Goal: Task Accomplishment & Management: Use online tool/utility

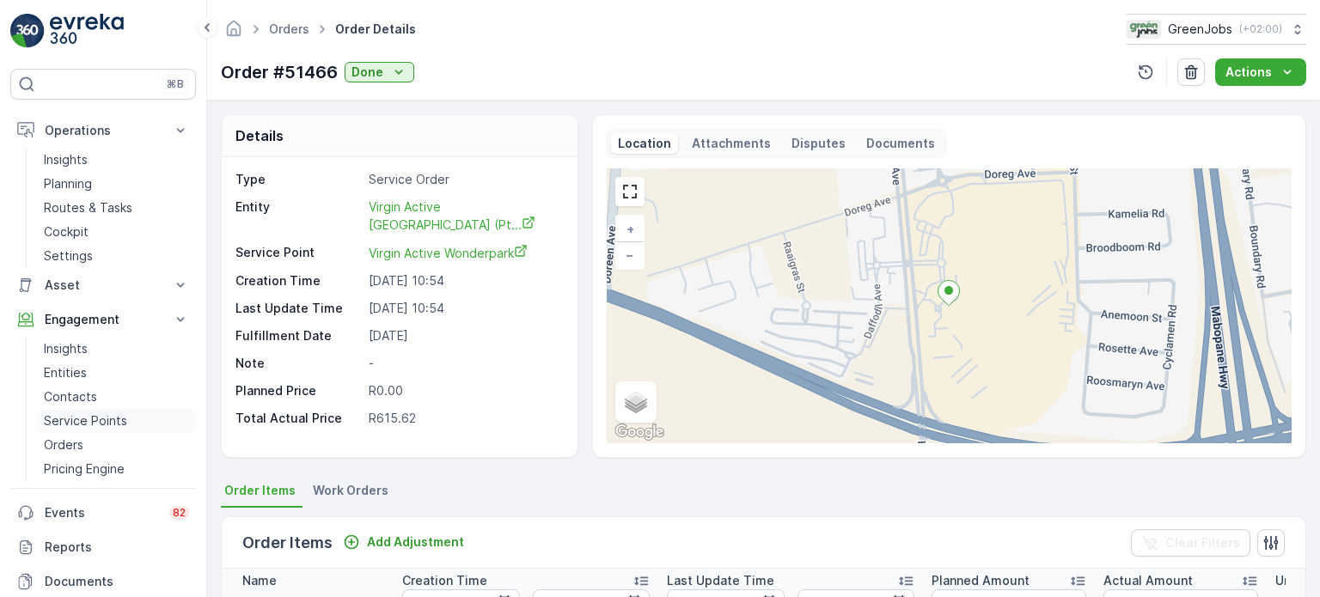
scroll to position [0, 329]
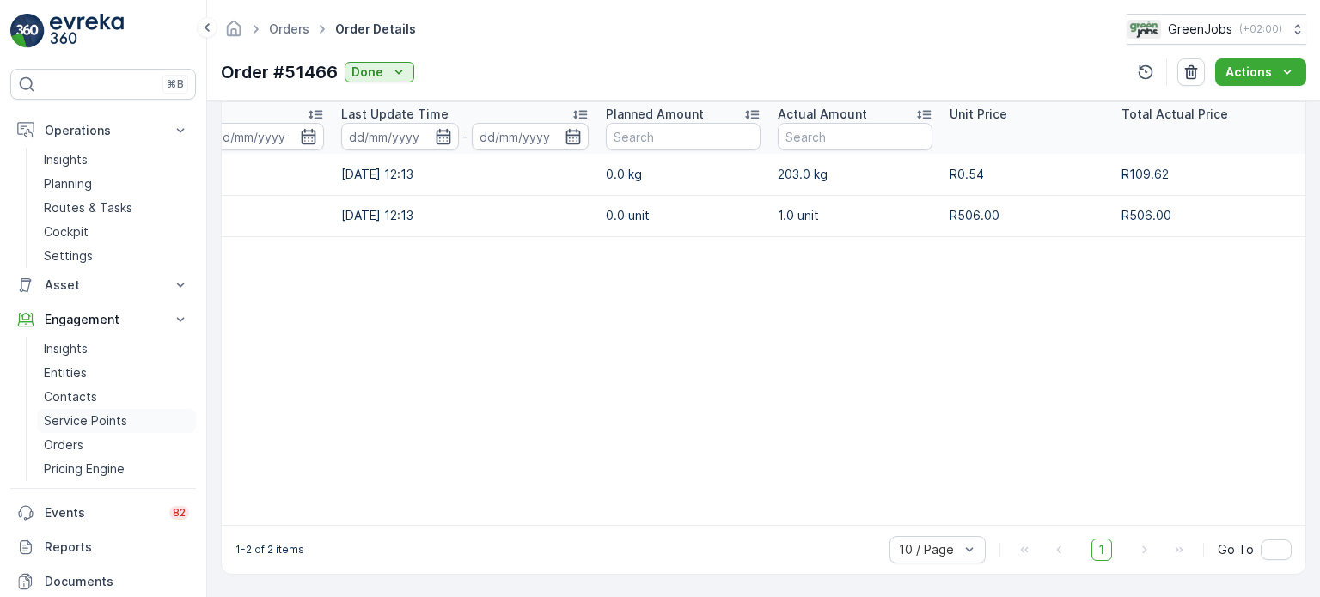
click at [96, 417] on p "Service Points" at bounding box center [85, 420] width 83 height 17
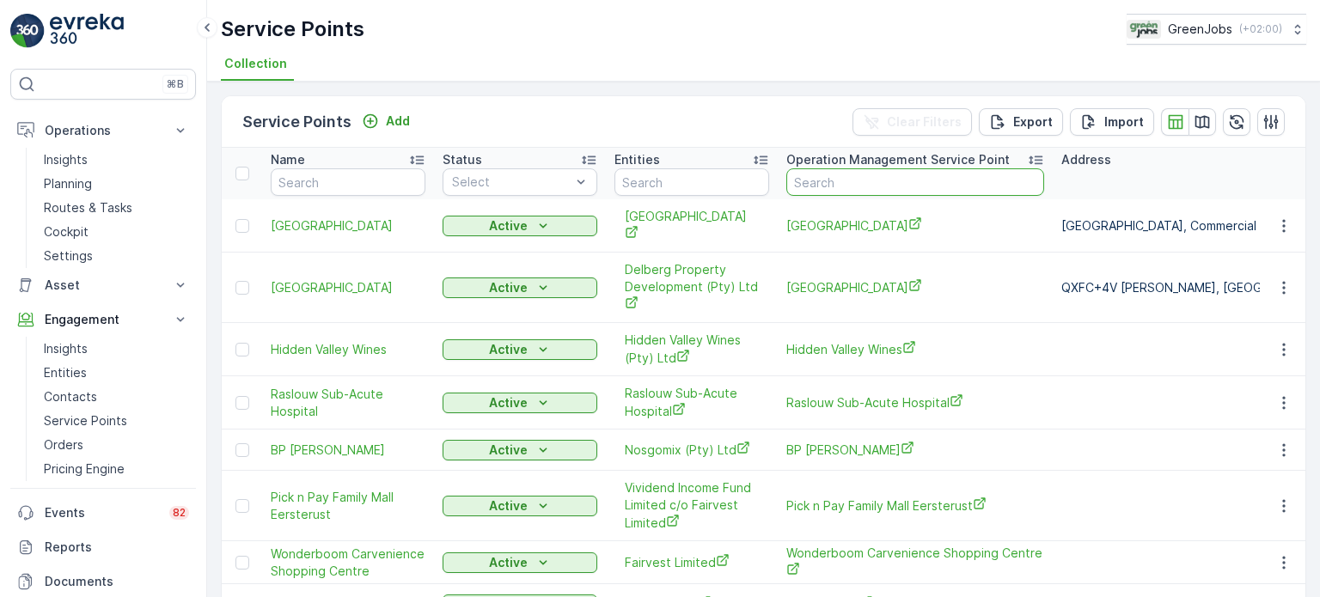
click at [873, 176] on input "text" at bounding box center [915, 181] width 258 height 27
type input "[PERSON_NAME]"
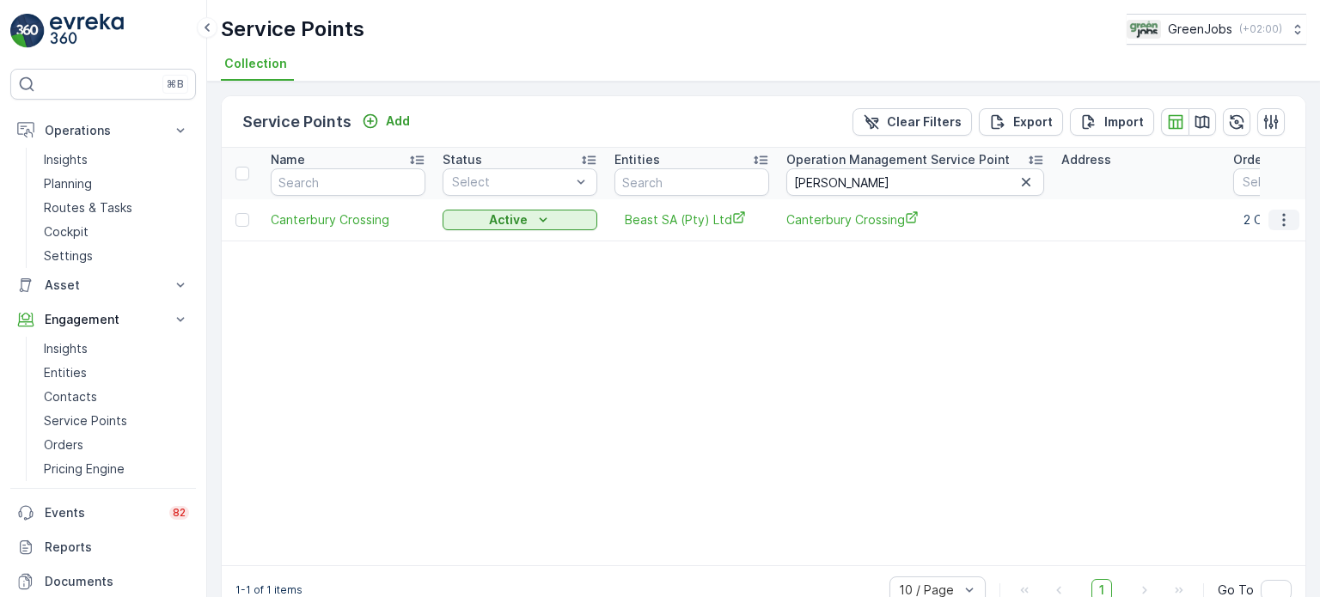
click at [1280, 217] on icon "button" at bounding box center [1283, 219] width 17 height 17
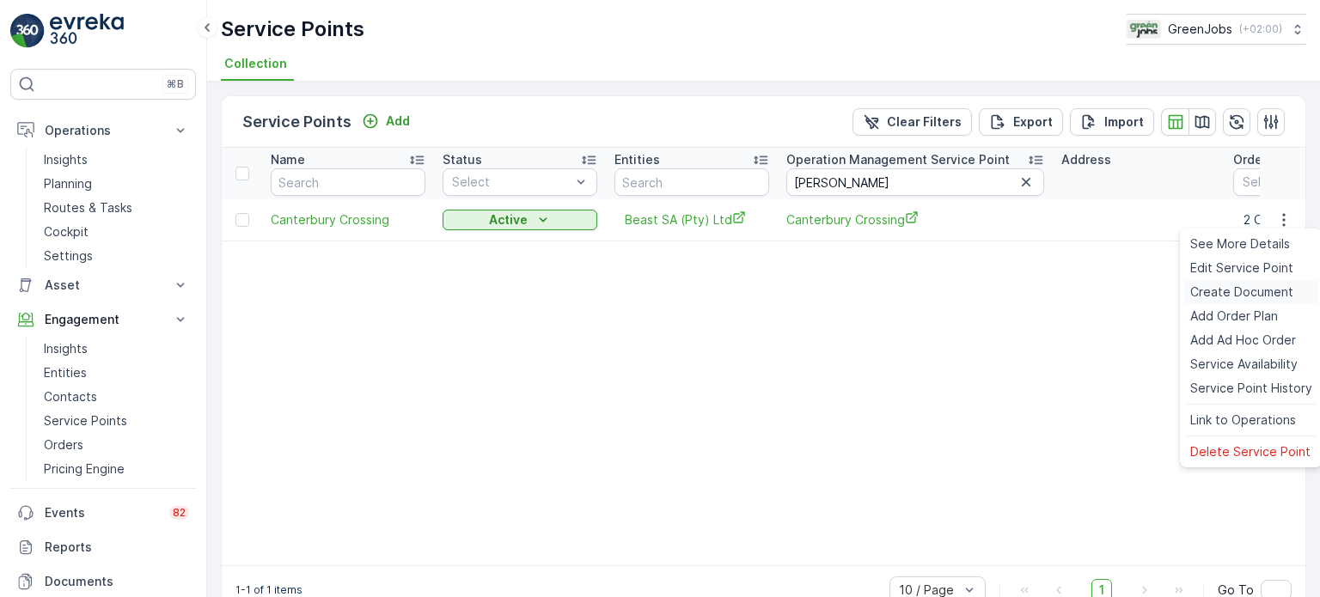
click at [1227, 290] on span "Create Document" at bounding box center [1241, 292] width 103 height 17
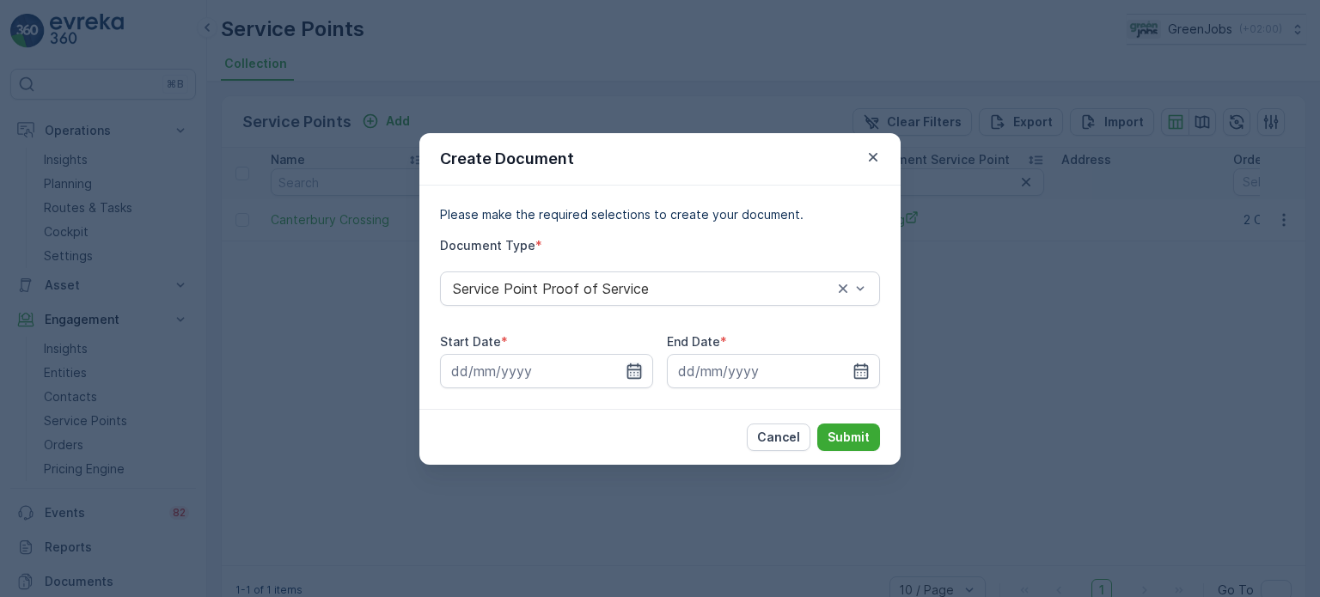
click at [632, 369] on icon "button" at bounding box center [634, 370] width 15 height 15
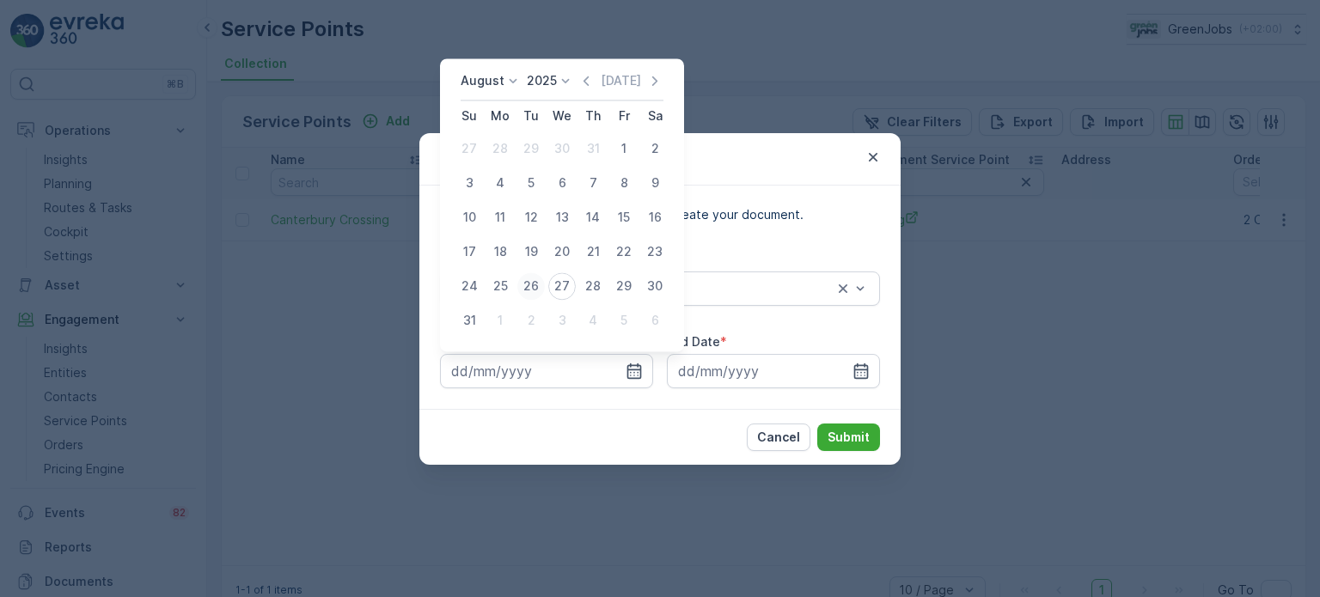
click at [532, 288] on div "26" at bounding box center [530, 285] width 27 height 27
type input "[DATE]"
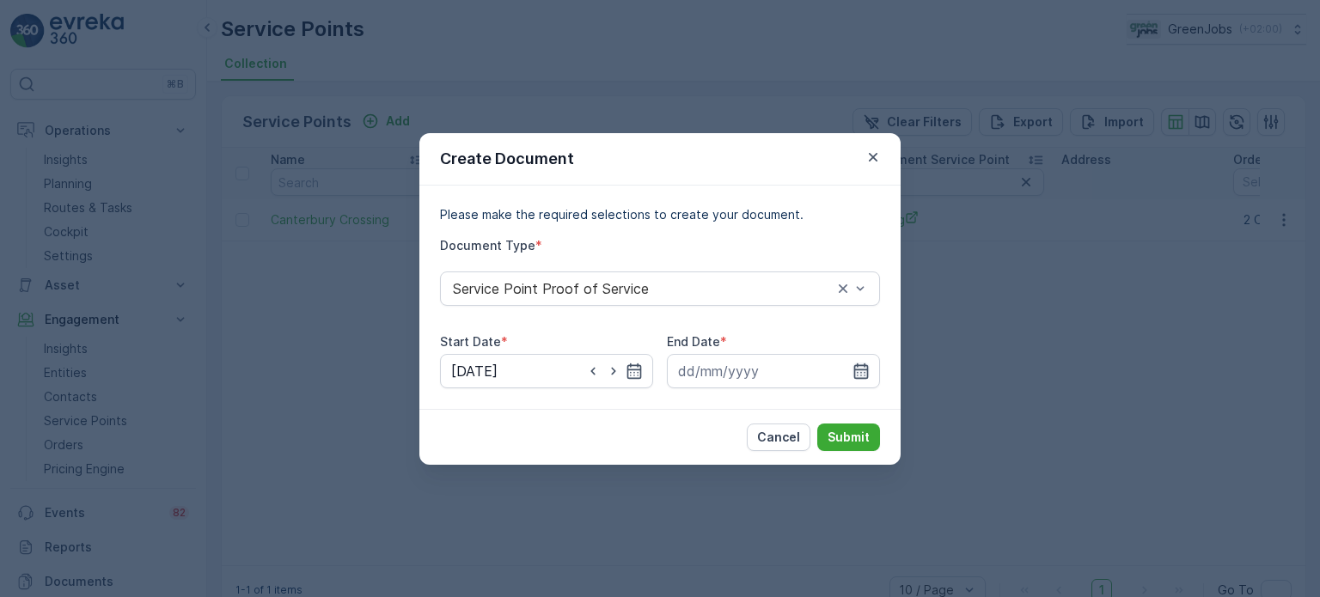
drag, startPoint x: 869, startPoint y: 371, endPoint x: 859, endPoint y: 371, distance: 10.3
click at [869, 371] on div at bounding box center [773, 371] width 213 height 34
click at [857, 370] on icon "button" at bounding box center [860, 371] width 17 height 17
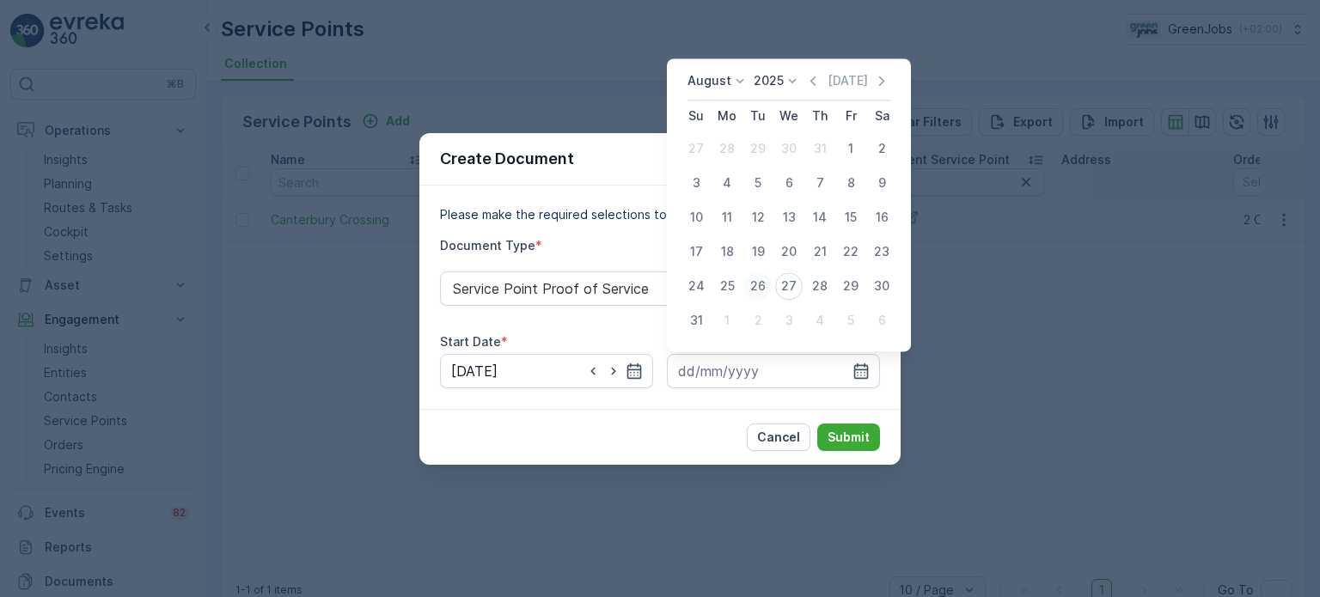
click at [754, 280] on div "26" at bounding box center [757, 285] width 27 height 27
type input "[DATE]"
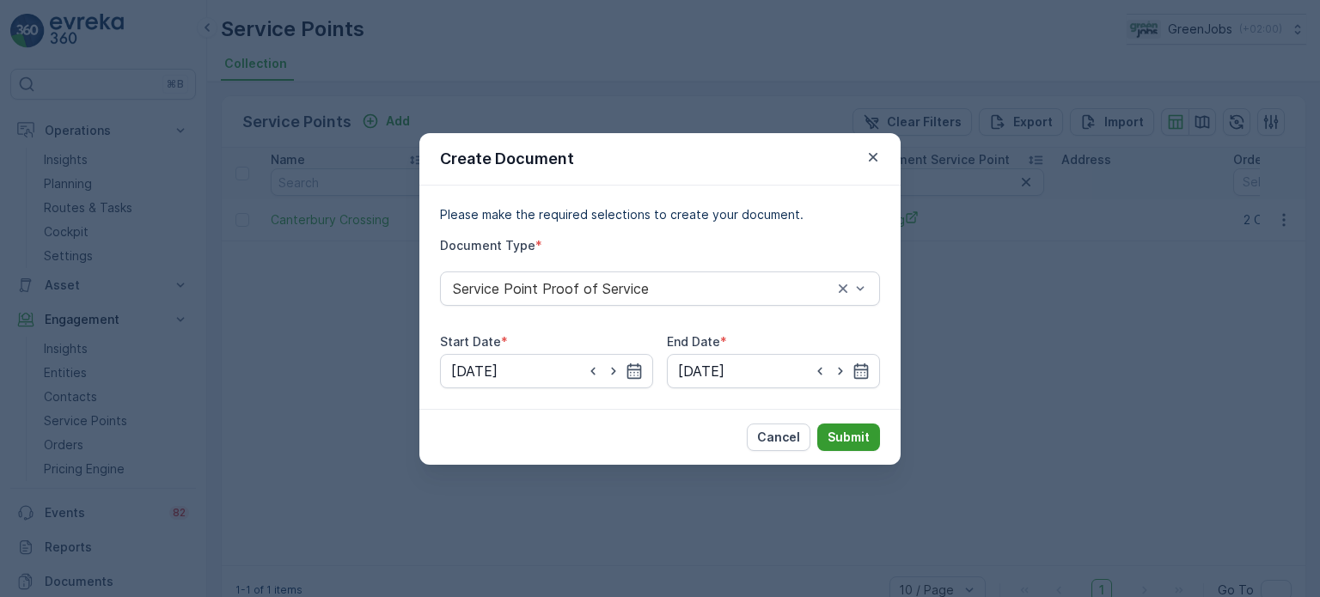
click at [841, 439] on p "Submit" at bounding box center [848, 437] width 42 height 17
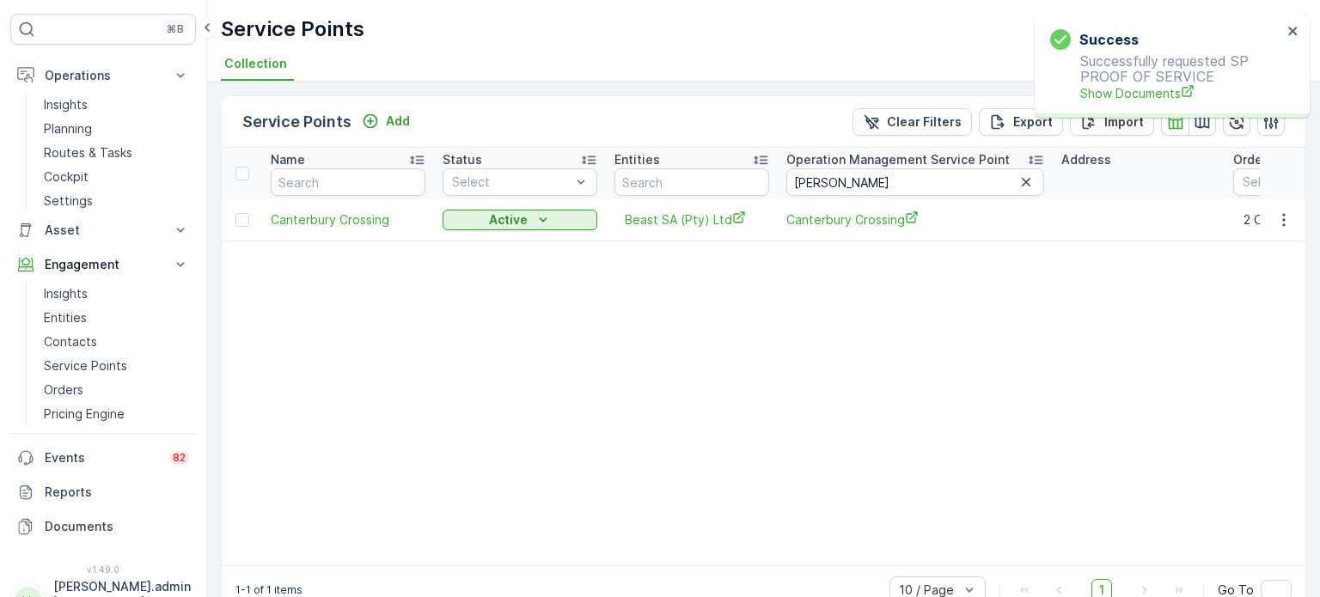
scroll to position [84, 0]
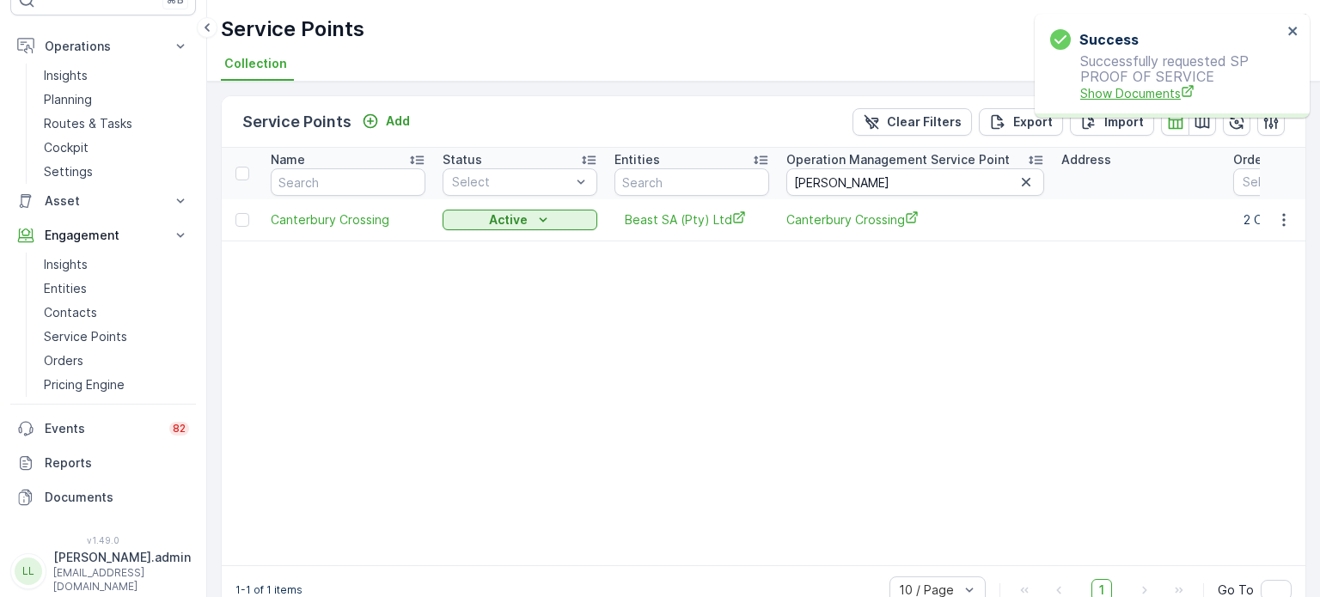
click at [1123, 91] on span "Show Documents" at bounding box center [1181, 93] width 202 height 18
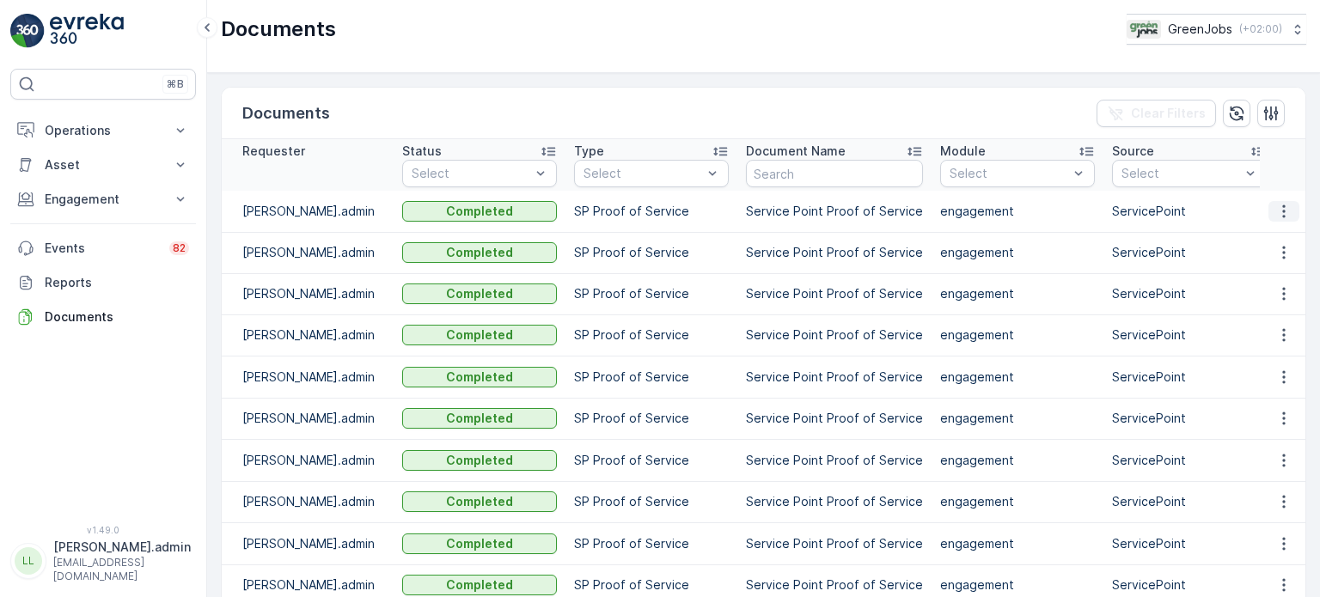
click at [1285, 206] on icon "button" at bounding box center [1283, 211] width 17 height 17
click at [1254, 236] on span "See Details" at bounding box center [1279, 236] width 66 height 17
